Goal: Transaction & Acquisition: Purchase product/service

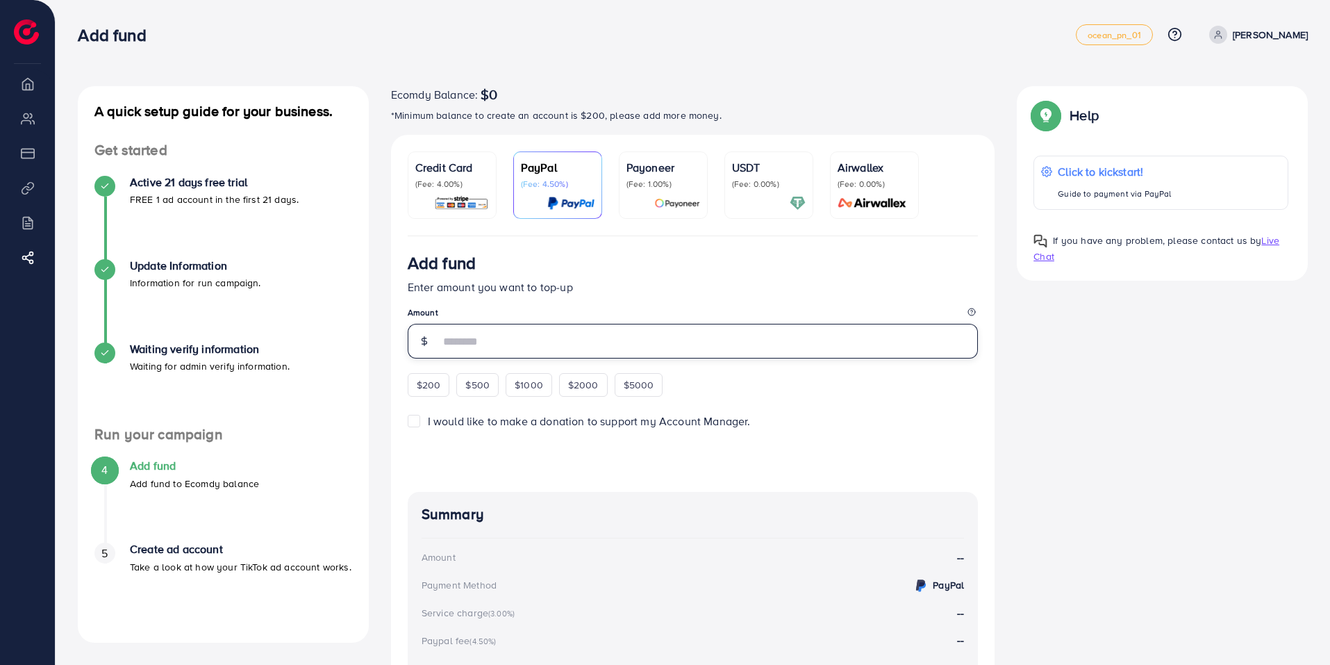
click at [463, 354] on input "number" at bounding box center [709, 341] width 539 height 35
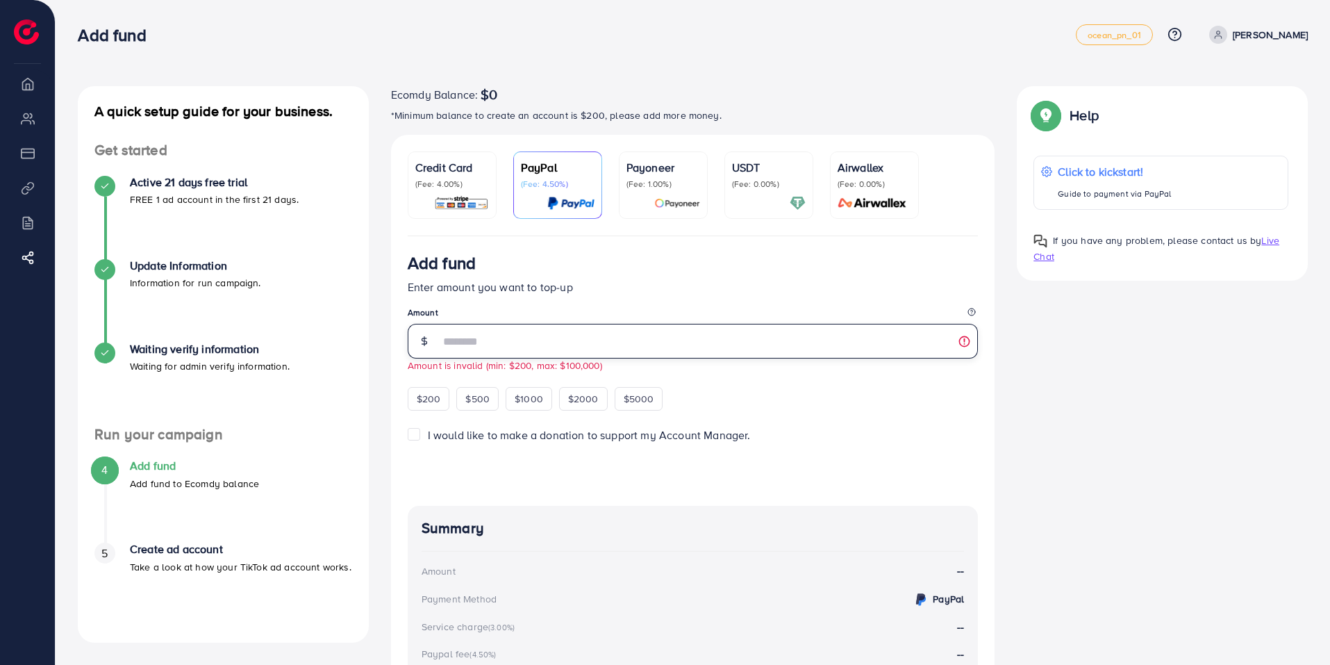
drag, startPoint x: 424, startPoint y: 362, endPoint x: 377, endPoint y: 363, distance: 47.2
click at [374, 366] on div "A quick setup guide for your business. Get started Active 21 days free trial FR…" at bounding box center [693, 461] width 1252 height 750
type input "**"
click at [527, 313] on legend "Amount" at bounding box center [693, 314] width 571 height 17
click at [474, 210] on img at bounding box center [461, 203] width 55 height 16
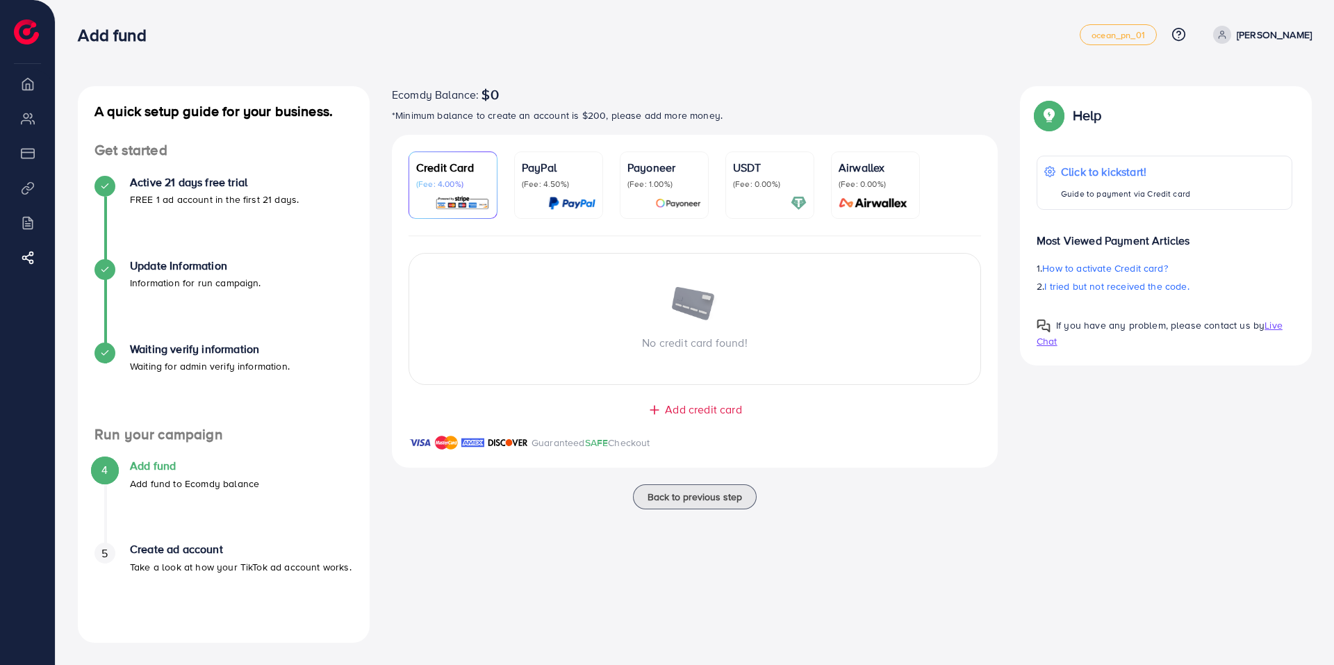
click at [740, 190] on div "USDT (Fee: 0.00%)" at bounding box center [770, 185] width 74 height 52
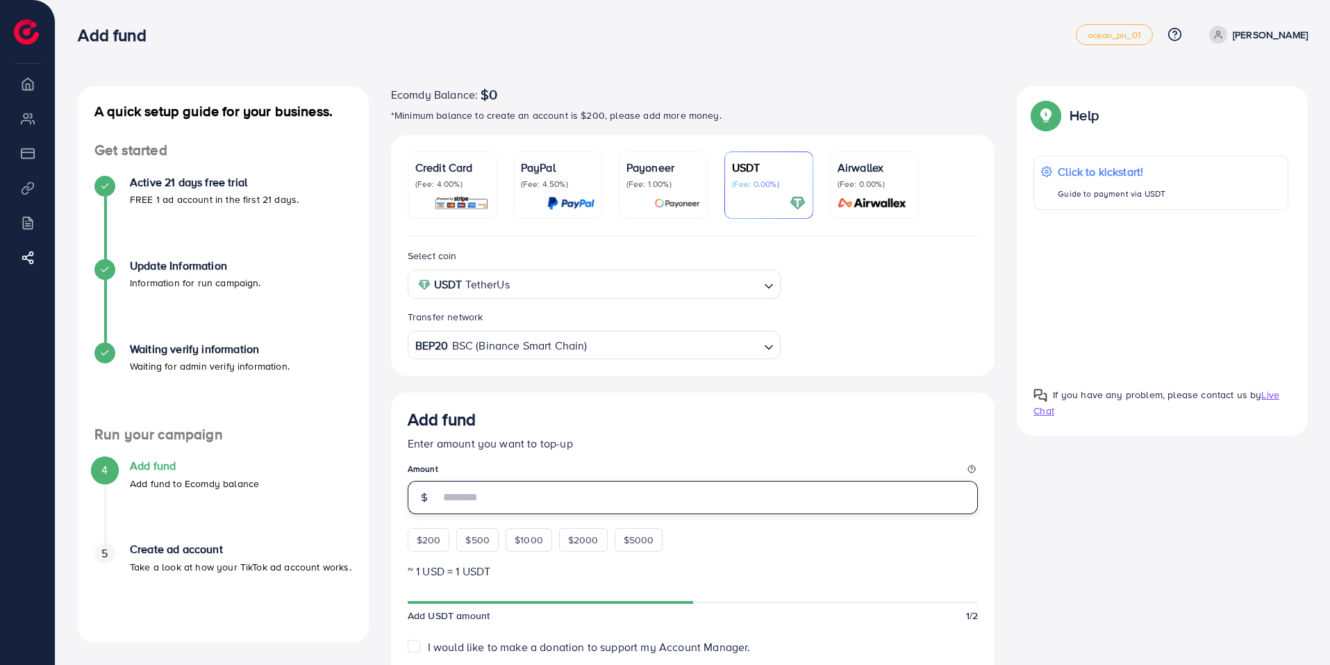
click at [472, 507] on input "number" at bounding box center [709, 497] width 539 height 33
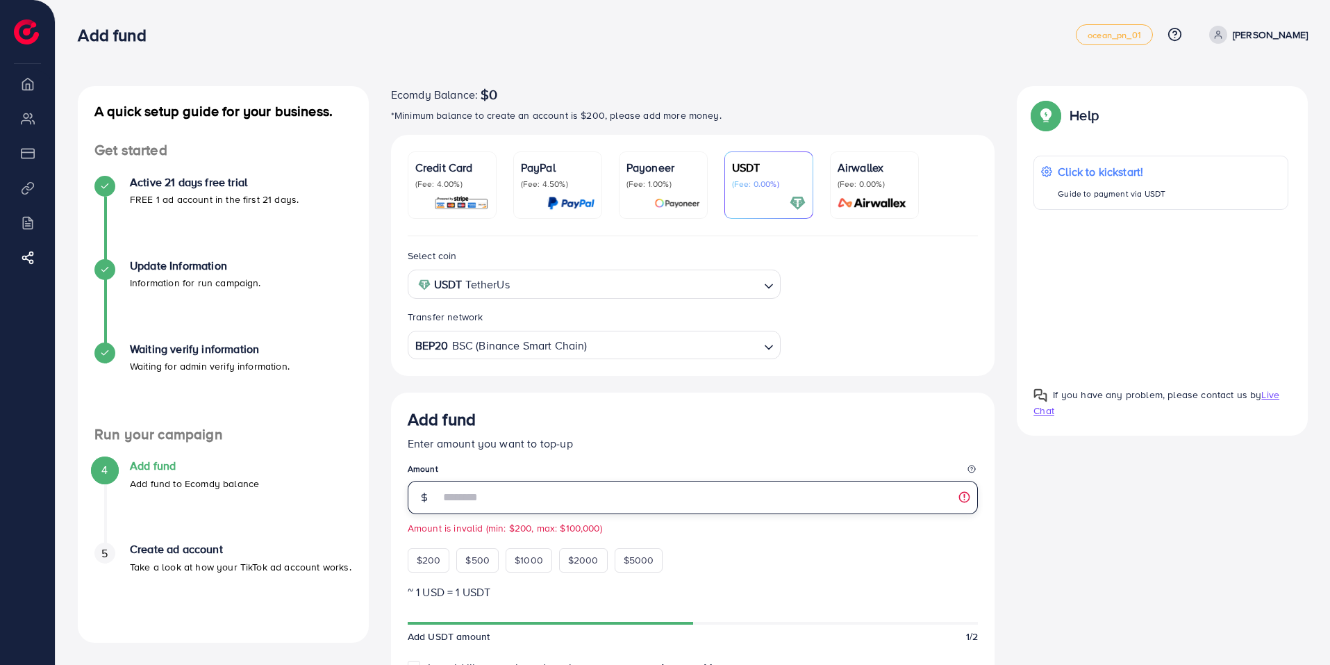
type input "**"
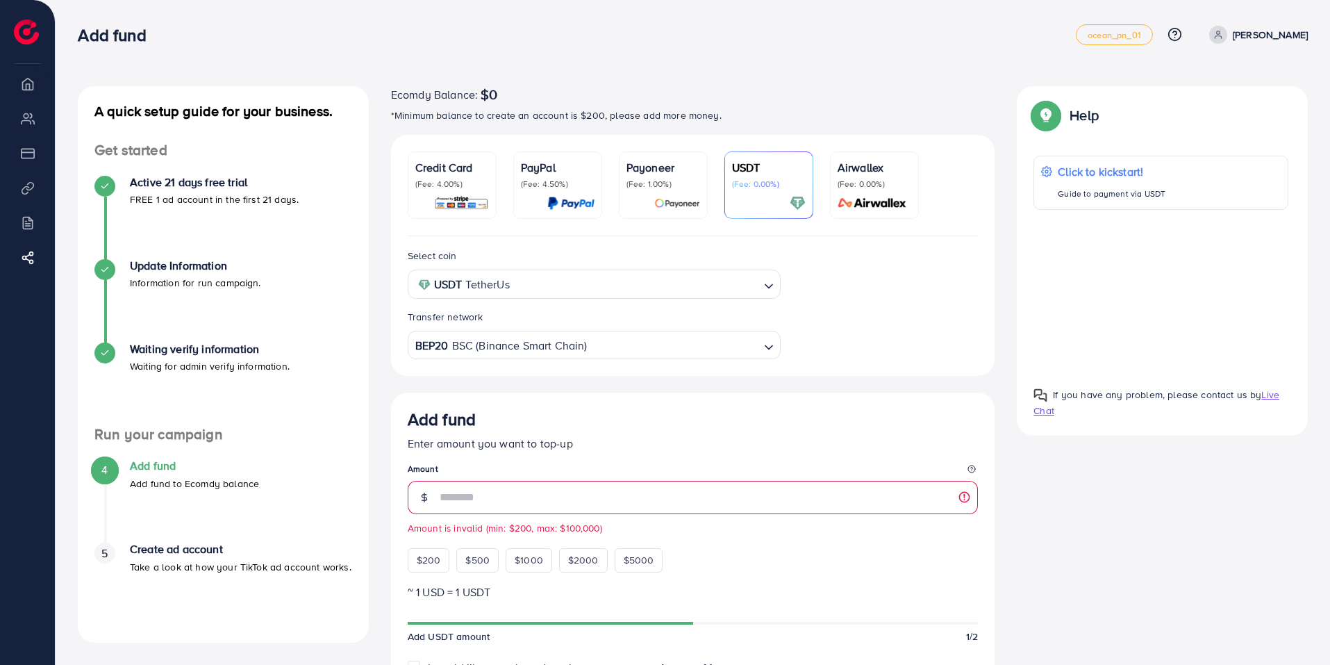
click at [832, 188] on link "Airwallex (Fee: 0.00%)" at bounding box center [874, 184] width 89 height 67
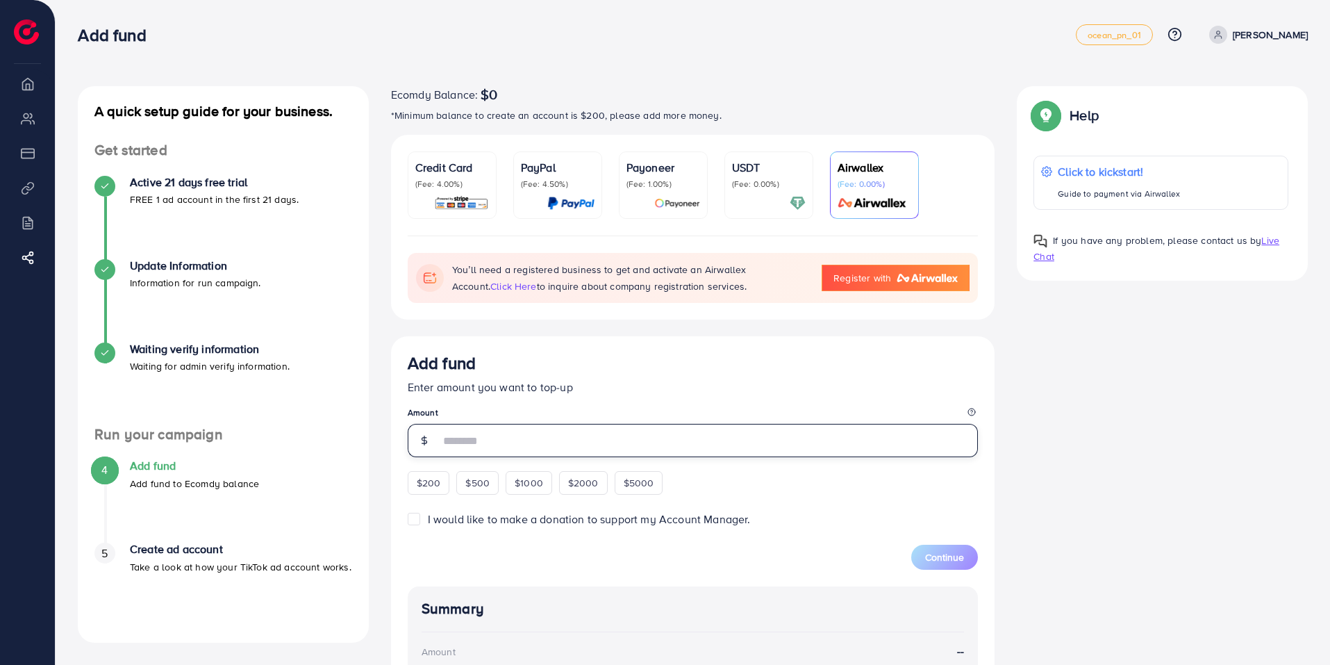
click at [513, 439] on input "number" at bounding box center [709, 440] width 539 height 33
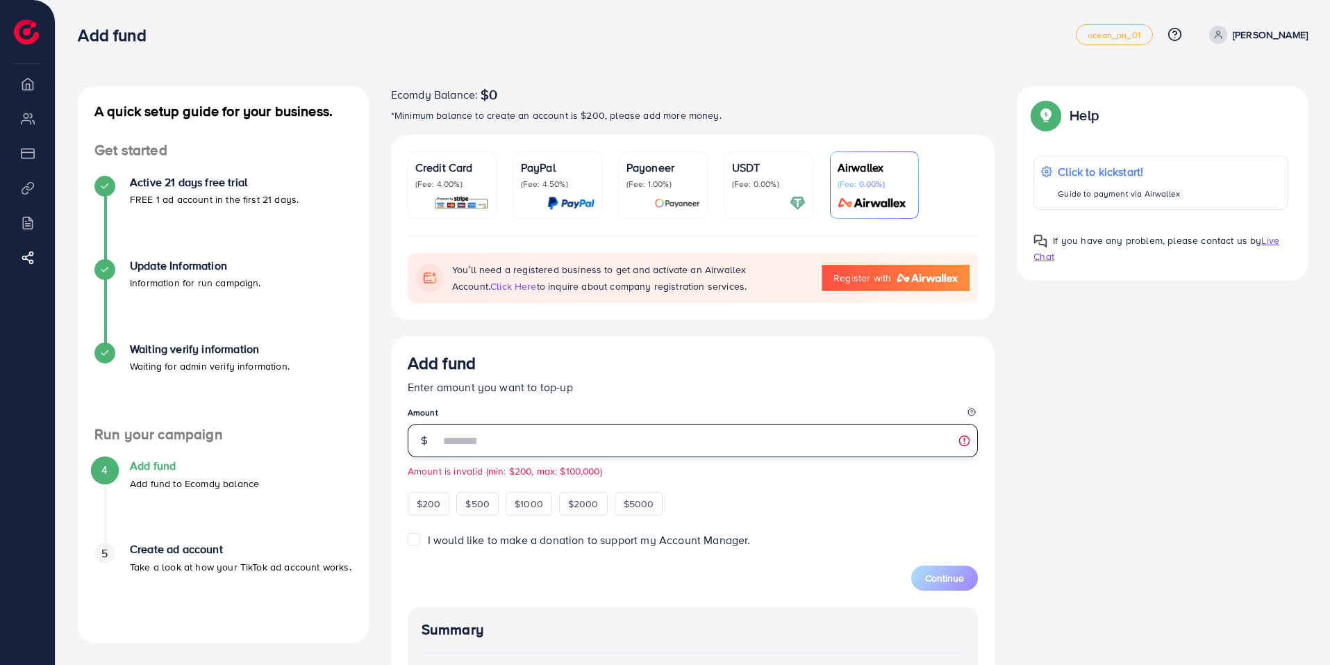
type input "**"
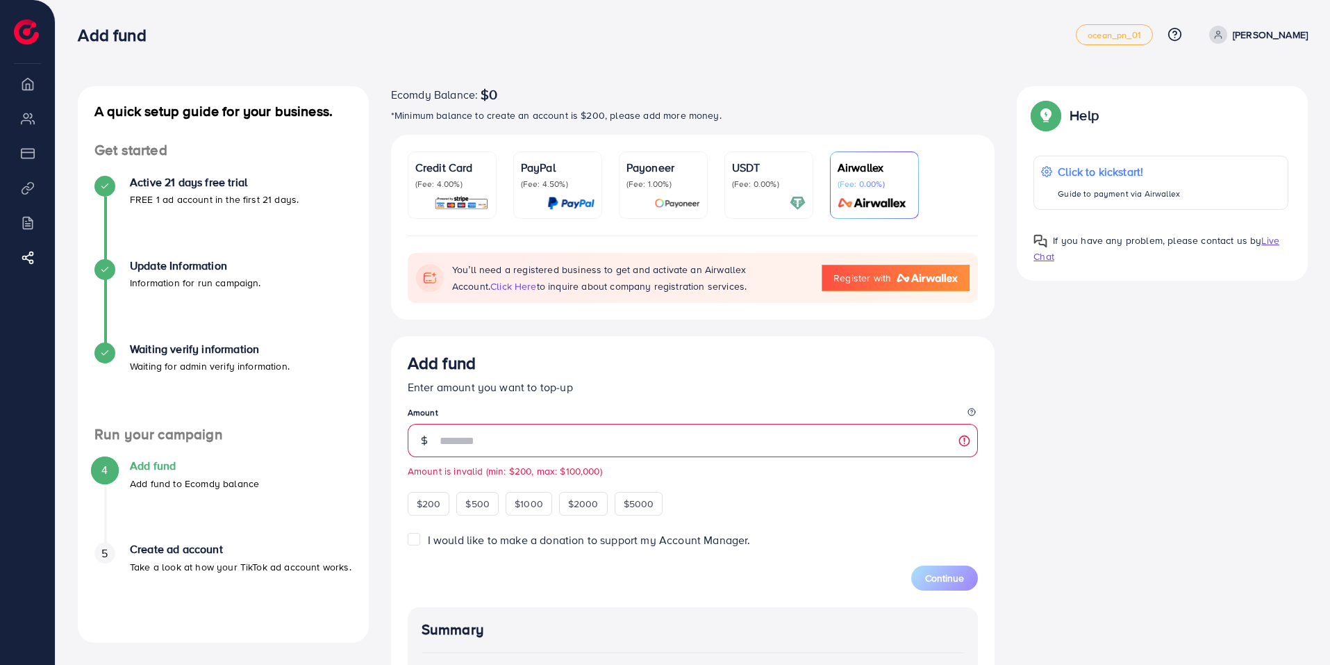
click at [637, 175] on p "Payoneer" at bounding box center [664, 167] width 74 height 17
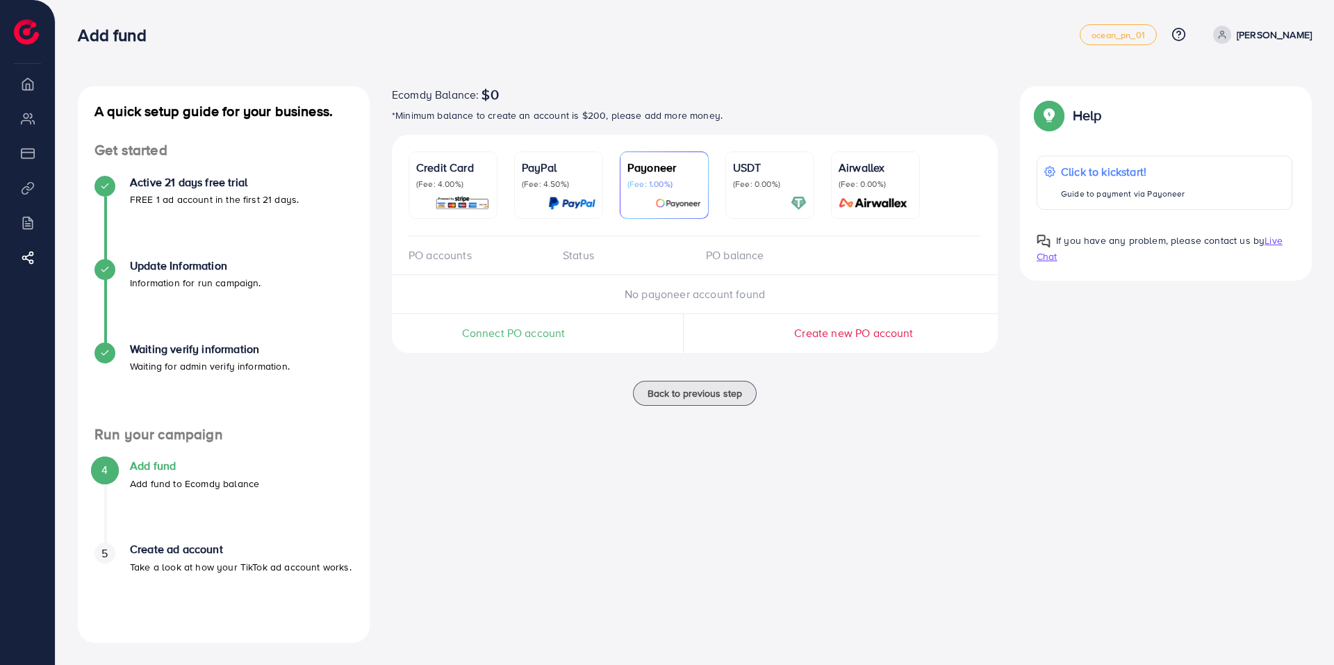
click at [568, 213] on link "PayPal (Fee: 4.50%)" at bounding box center [558, 184] width 89 height 67
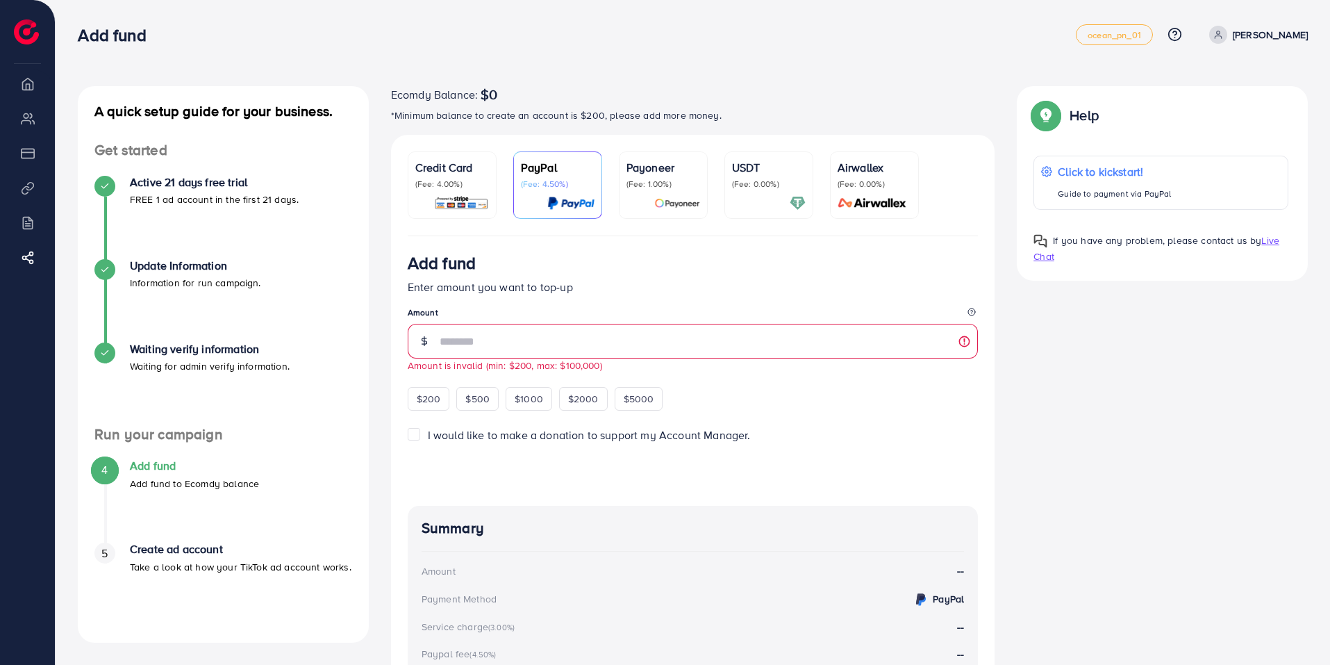
click at [434, 195] on img at bounding box center [461, 203] width 55 height 16
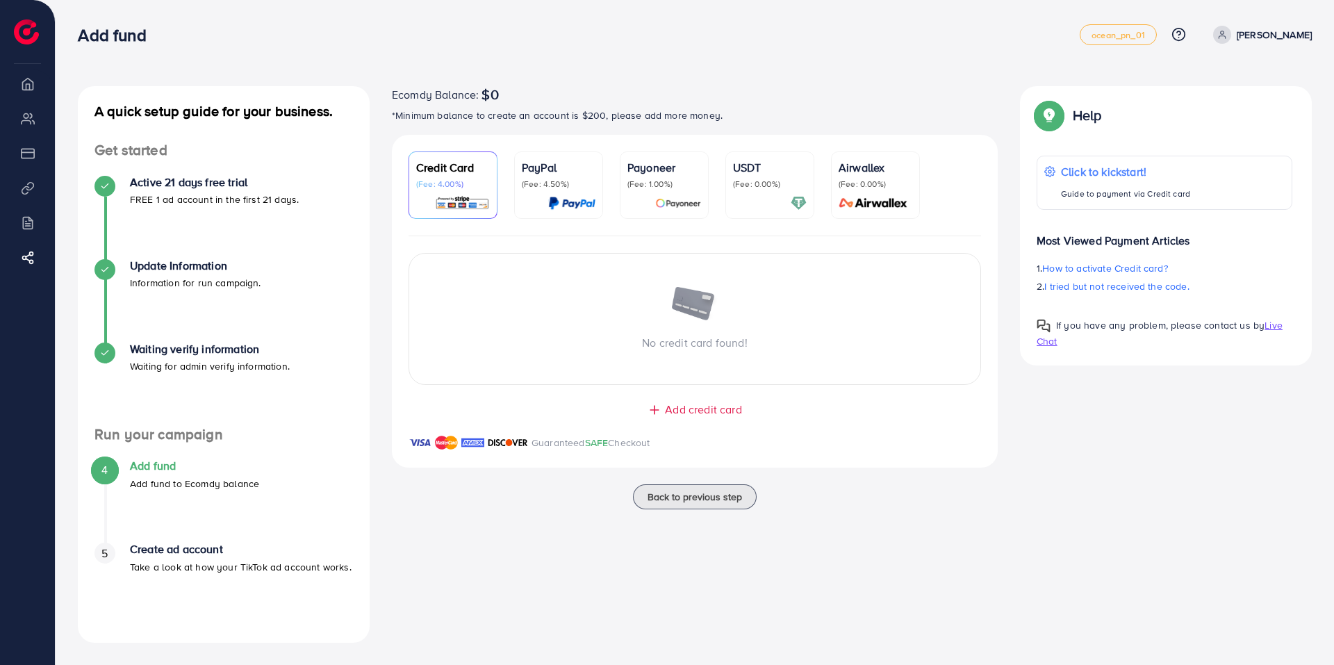
click at [563, 220] on ul "Credit Card (Fee: 4.00%) PayPal (Fee: 4.50%) Payoneer (Fee: 1.00%) USDT (Fee: 0…" at bounding box center [694, 193] width 572 height 85
click at [565, 210] on img at bounding box center [571, 203] width 47 height 16
